Goal: Transaction & Acquisition: Book appointment/travel/reservation

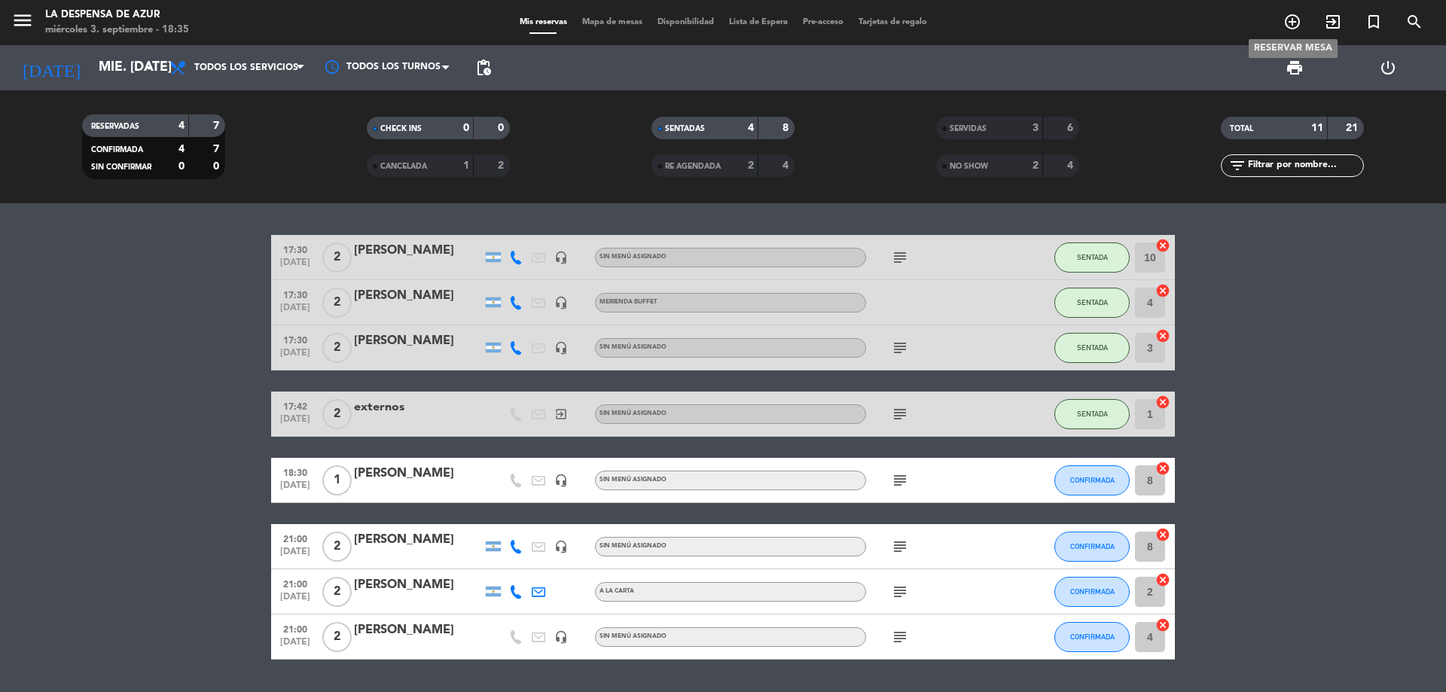
click at [1287, 20] on icon "add_circle_outline" at bounding box center [1292, 22] width 18 height 18
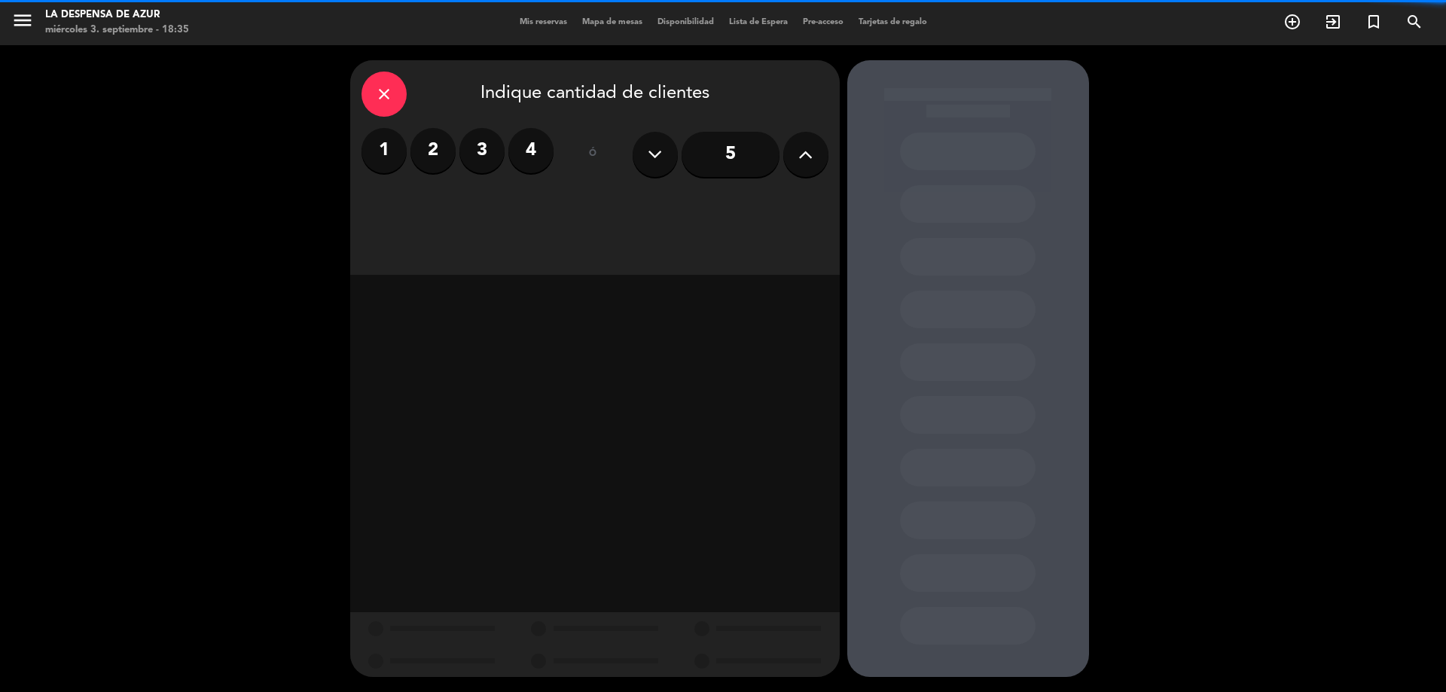
click at [428, 157] on label "2" at bounding box center [432, 150] width 45 height 45
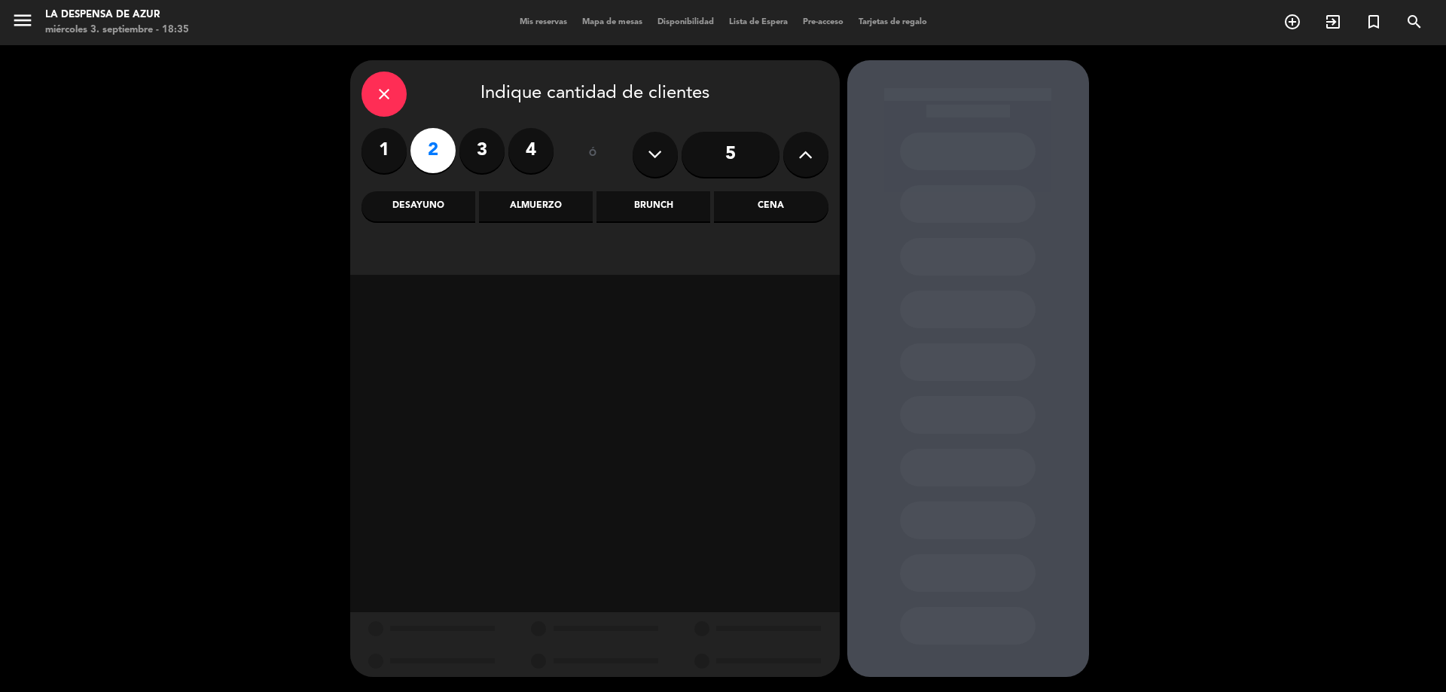
click at [640, 210] on div "Brunch" at bounding box center [653, 206] width 114 height 30
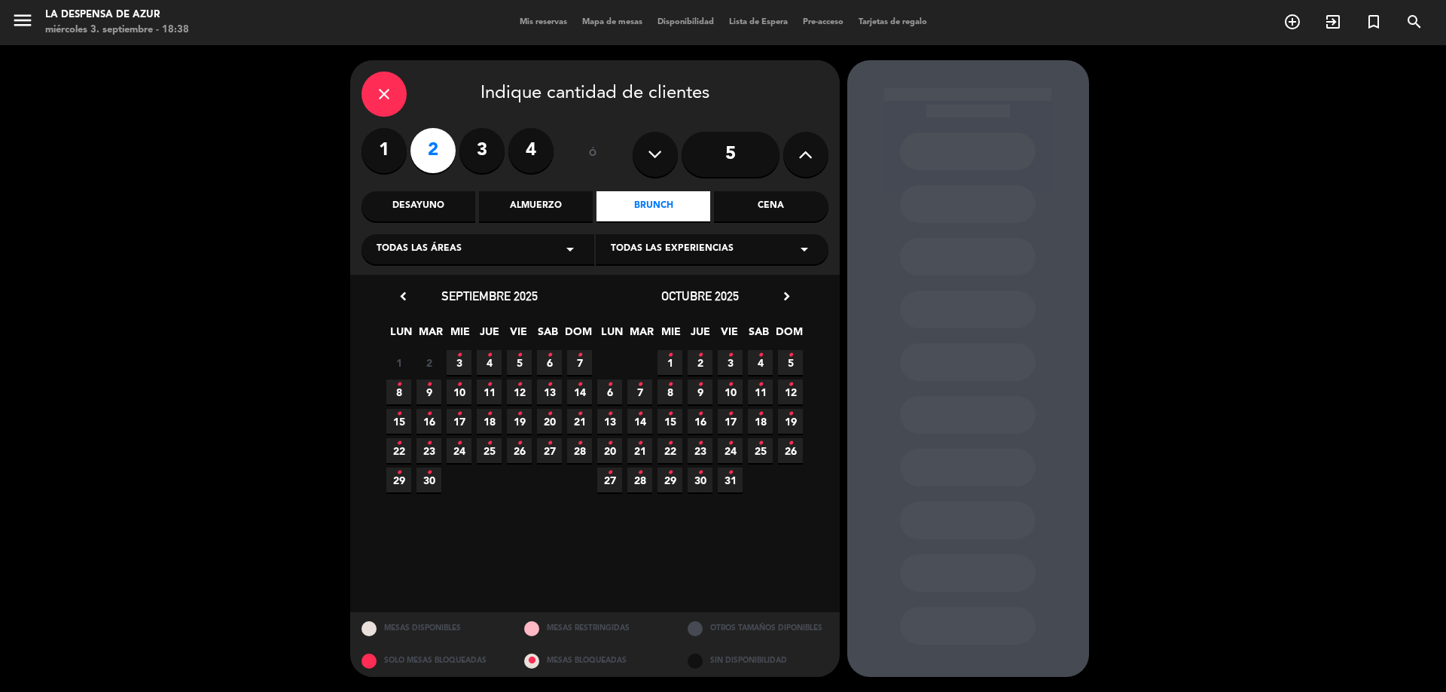
click at [590, 389] on span "14 •" at bounding box center [579, 392] width 25 height 25
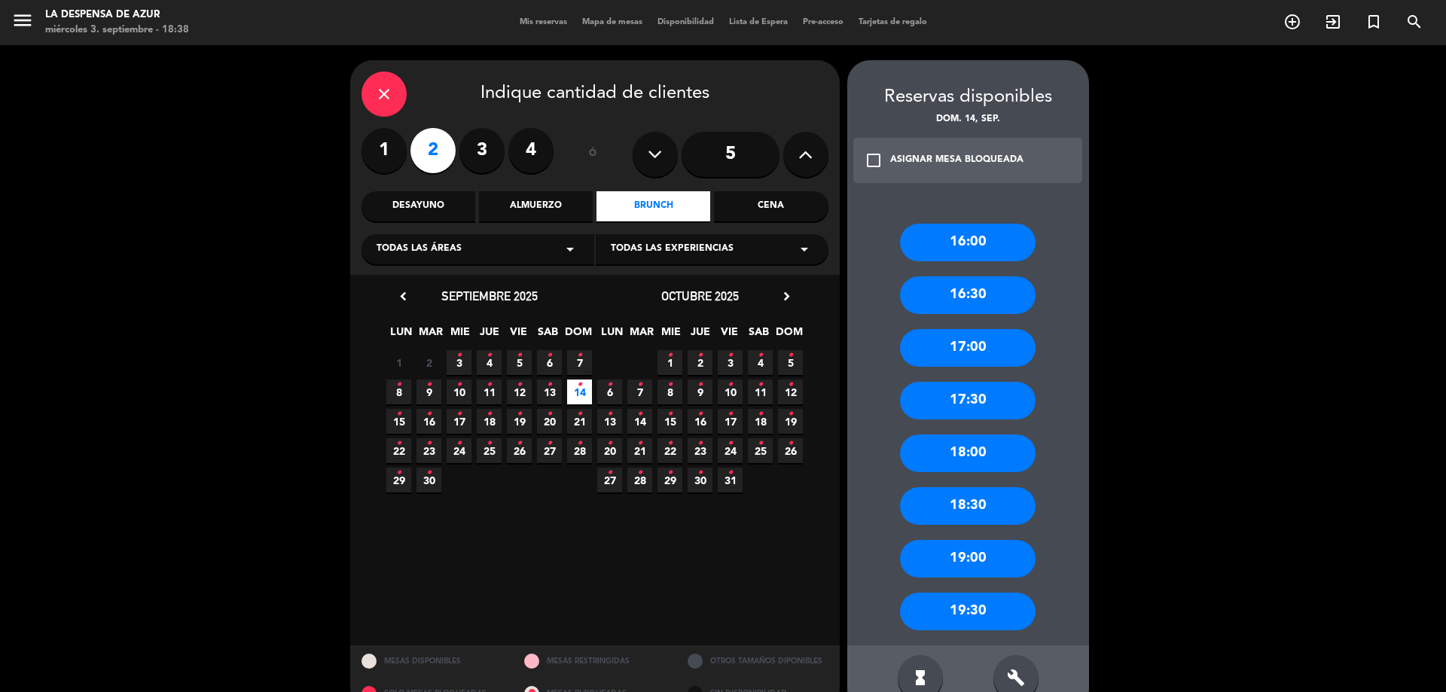
click at [981, 236] on div "16:00" at bounding box center [968, 243] width 136 height 38
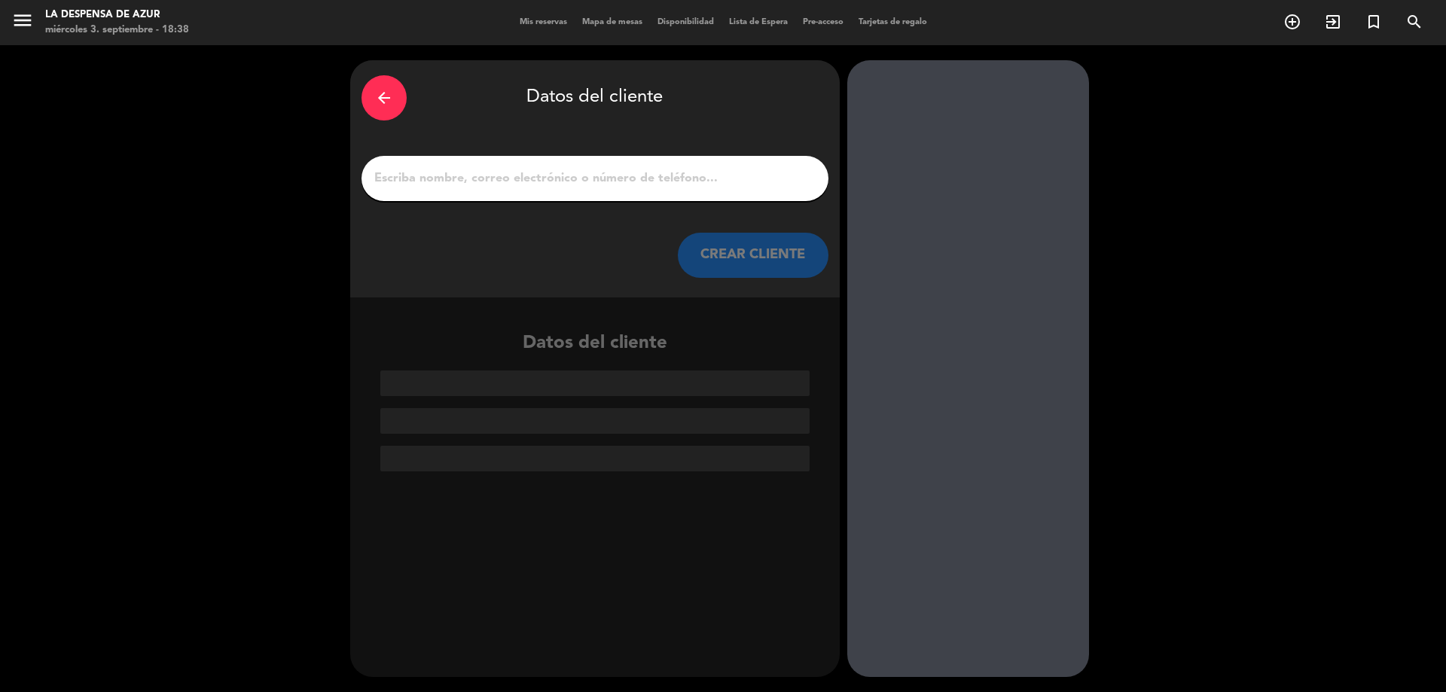
click at [468, 172] on input "1" at bounding box center [595, 178] width 444 height 21
paste input "[PERSON_NAME] [PHONE_NUMBER] // v. 21772 // Ritual [PERSON_NAME] // BE"
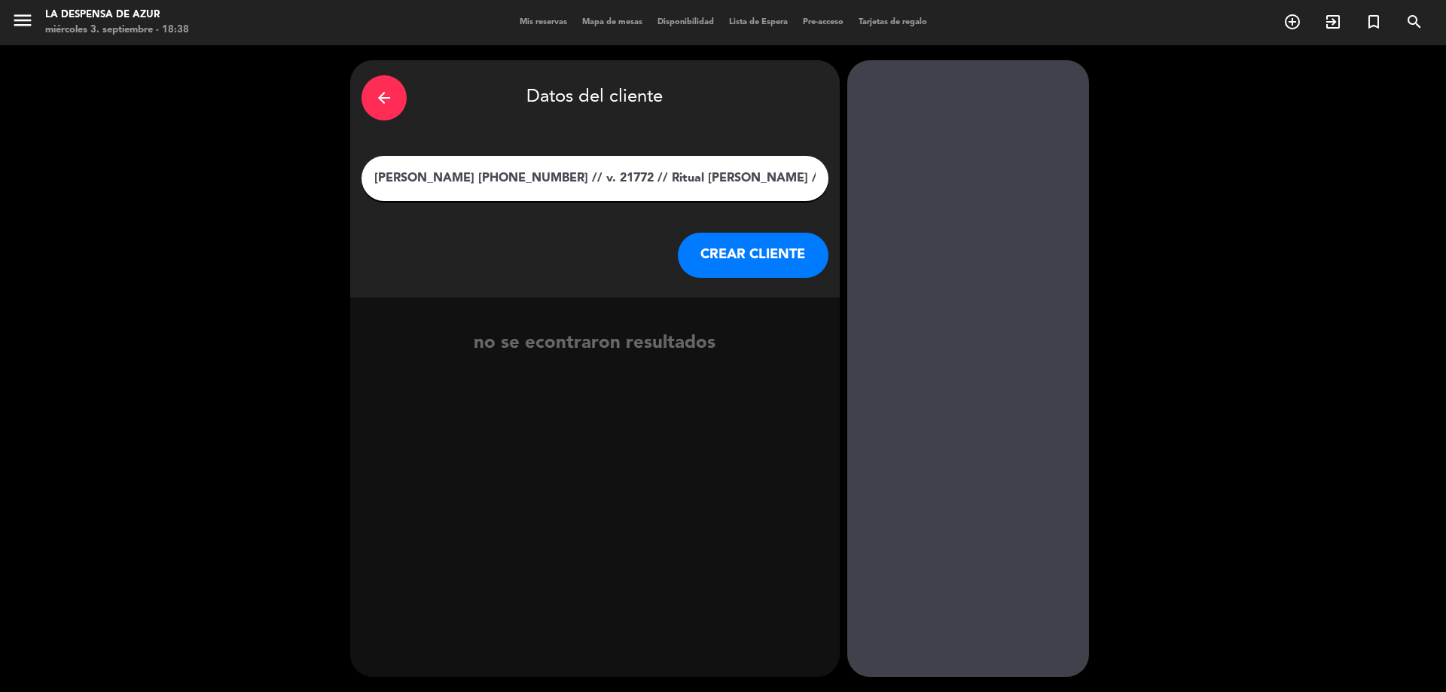
click at [427, 180] on input "[PERSON_NAME] [PHONE_NUMBER] // v. 21772 // Ritual [PERSON_NAME] // BE" at bounding box center [595, 178] width 444 height 21
type input "[PERSON_NAME] [PHONE_NUMBER] // v. 21772 // Ritual [PERSON_NAME] // BE"
click at [742, 245] on button "CREAR CLIENTE" at bounding box center [753, 255] width 151 height 45
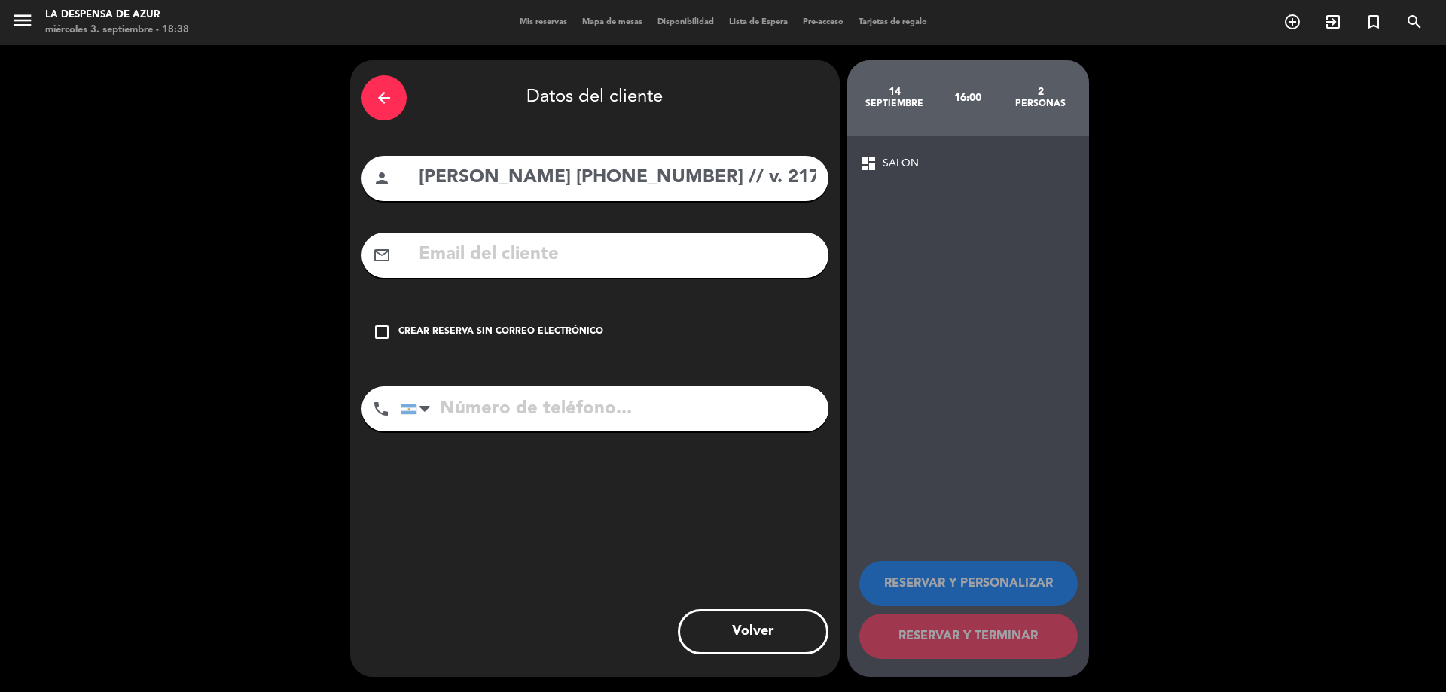
drag, startPoint x: 552, startPoint y: 175, endPoint x: 666, endPoint y: 172, distance: 114.5
click at [666, 172] on input "[PERSON_NAME] [PHONE_NUMBER] // v. 21772 // Ritual [PERSON_NAME] // BE" at bounding box center [617, 178] width 400 height 31
type input "[PERSON_NAME] // v. 21772 // Ritual [PERSON_NAME] // BE"
click at [552, 426] on input "tel" at bounding box center [615, 408] width 428 height 45
paste input "[PHONE_NUMBER]"
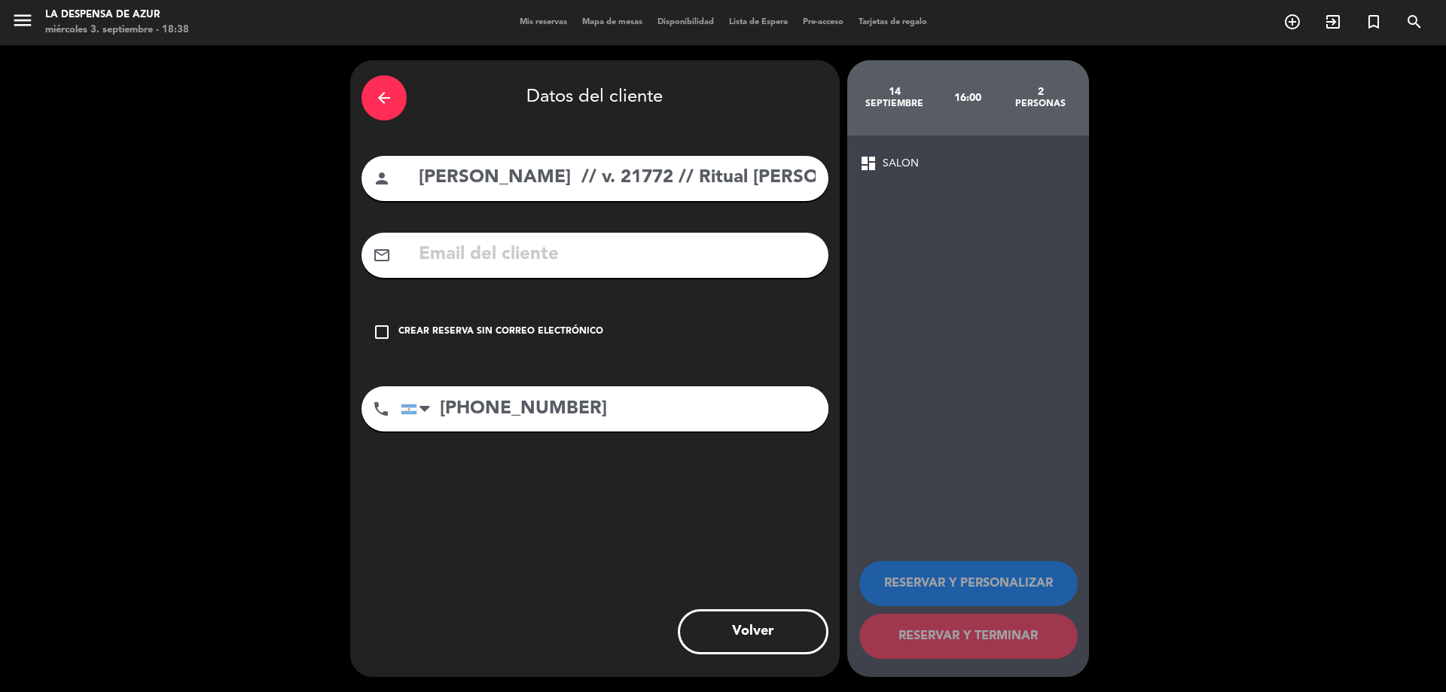
type input "[PHONE_NUMBER]"
click at [510, 328] on div "Crear reserva sin correo electrónico" at bounding box center [500, 332] width 205 height 15
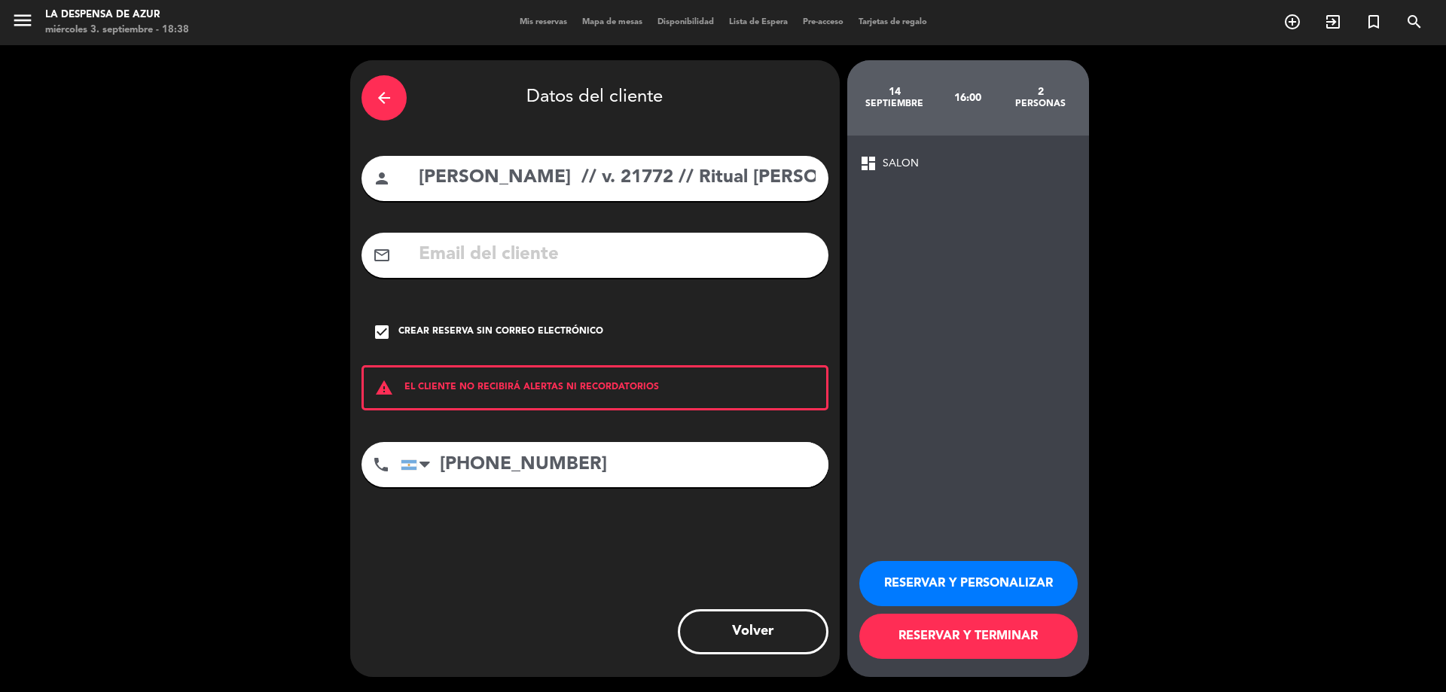
scroll to position [0, 42]
drag, startPoint x: 556, startPoint y: 184, endPoint x: 971, endPoint y: 230, distance: 417.5
click at [971, 230] on div "arrow_back Datos del cliente person [PERSON_NAME] // v. 21772 // Ritual [PERSON…" at bounding box center [723, 368] width 1446 height 647
type input "[PERSON_NAME]"
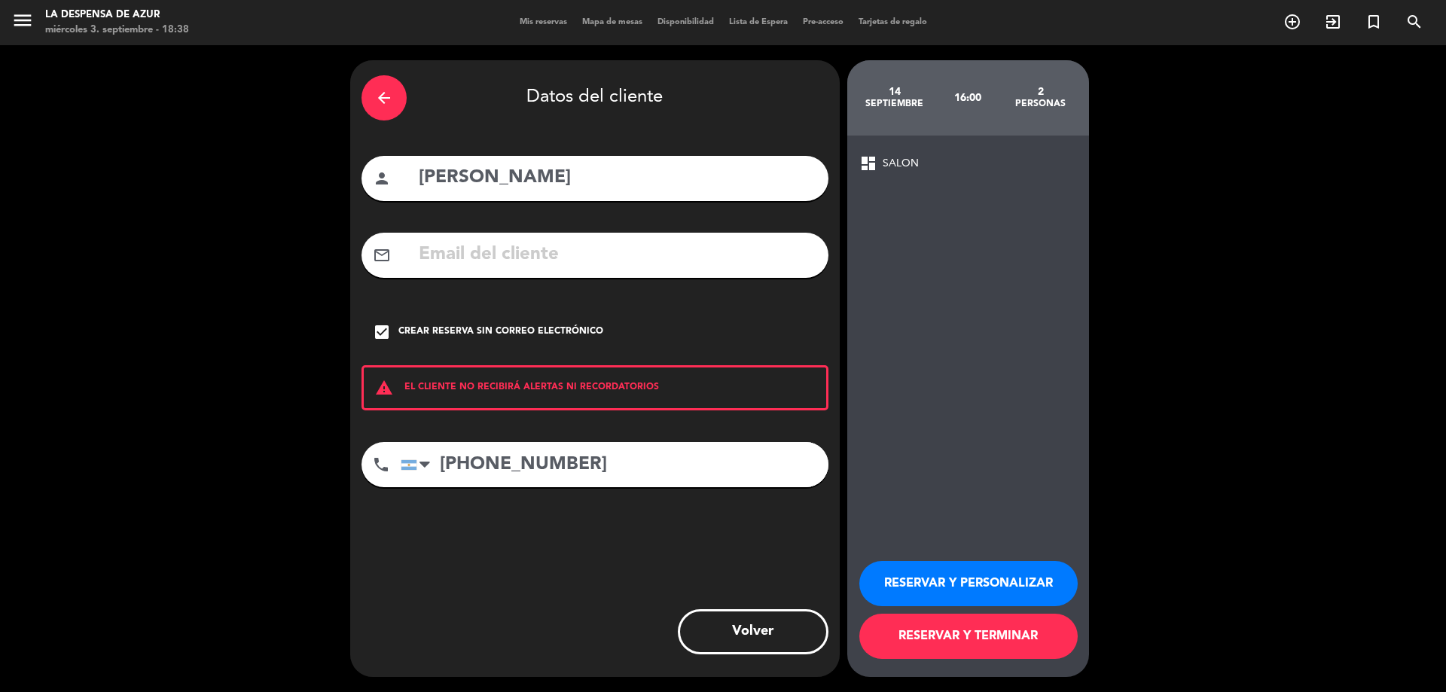
click at [932, 594] on button "RESERVAR Y PERSONALIZAR" at bounding box center [968, 583] width 218 height 45
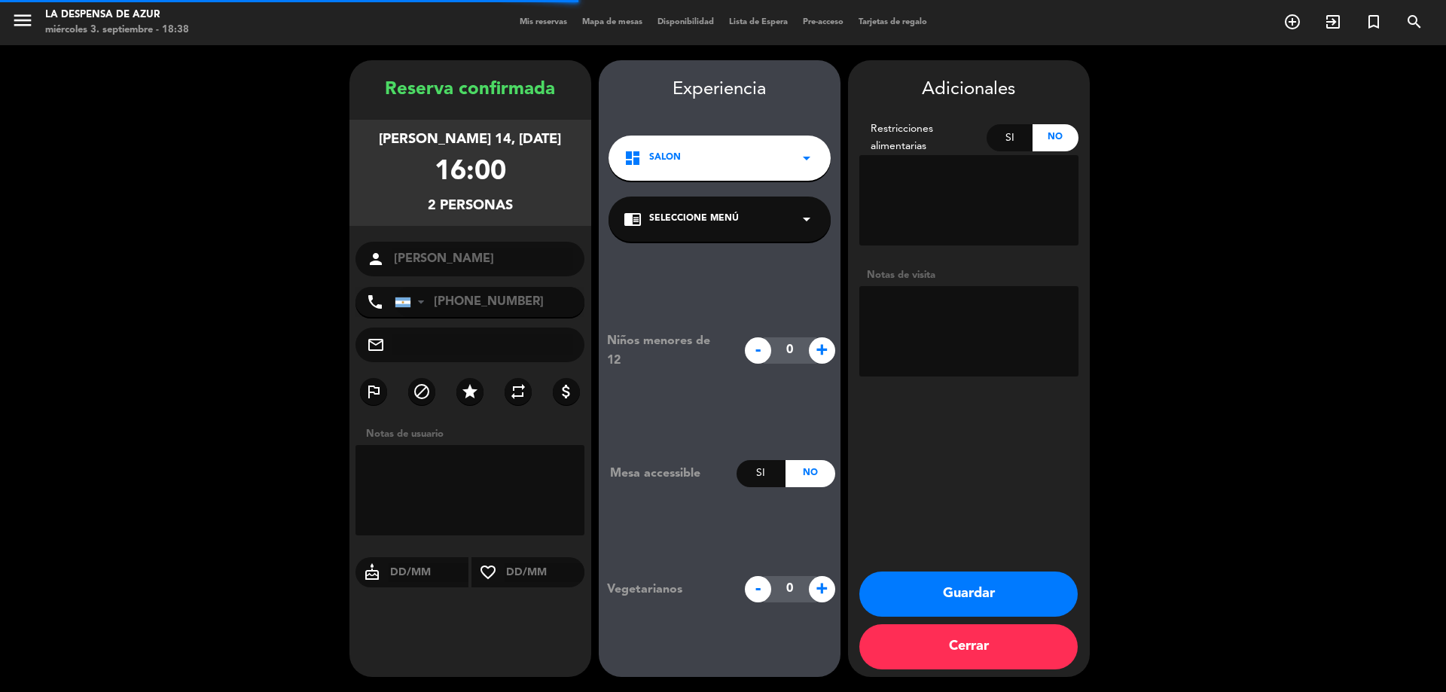
drag, startPoint x: 983, startPoint y: 347, endPoint x: 985, endPoint y: 331, distance: 15.9
click at [984, 339] on textarea at bounding box center [968, 331] width 219 height 90
paste textarea "// v. 21772 // Ritual [PERSON_NAME] // BE"
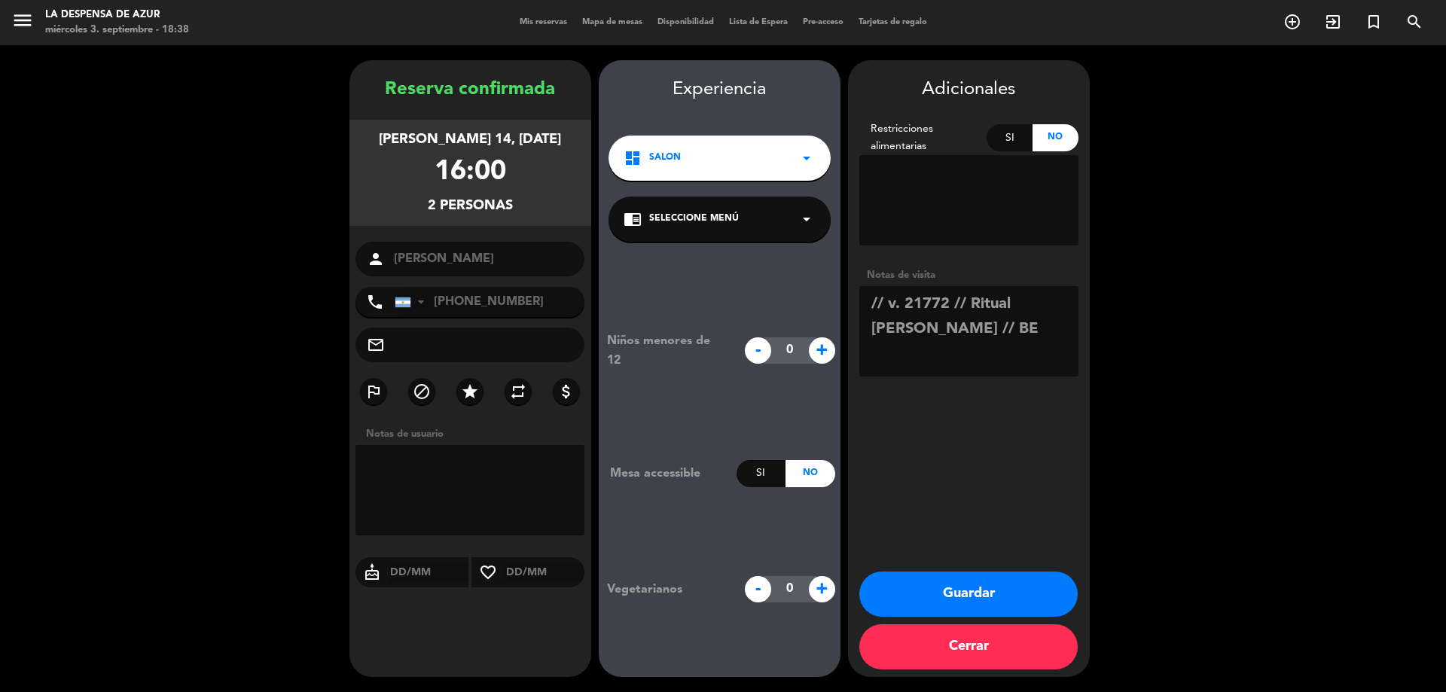
drag, startPoint x: 963, startPoint y: 296, endPoint x: 922, endPoint y: 330, distance: 53.5
click at [922, 330] on textarea at bounding box center [968, 331] width 219 height 90
type textarea "// v. 21772 // mesón x2 // suben del spa // BE"
click at [1009, 591] on button "Guardar" at bounding box center [968, 594] width 218 height 45
